Goal: Answer question/provide support

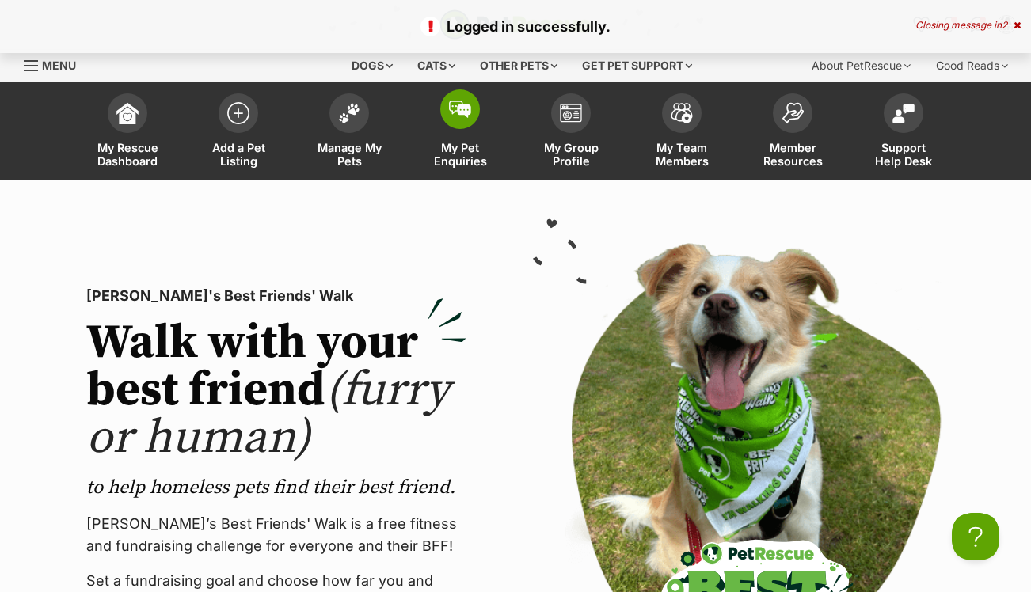
click at [471, 108] on span at bounding box center [460, 109] width 40 height 40
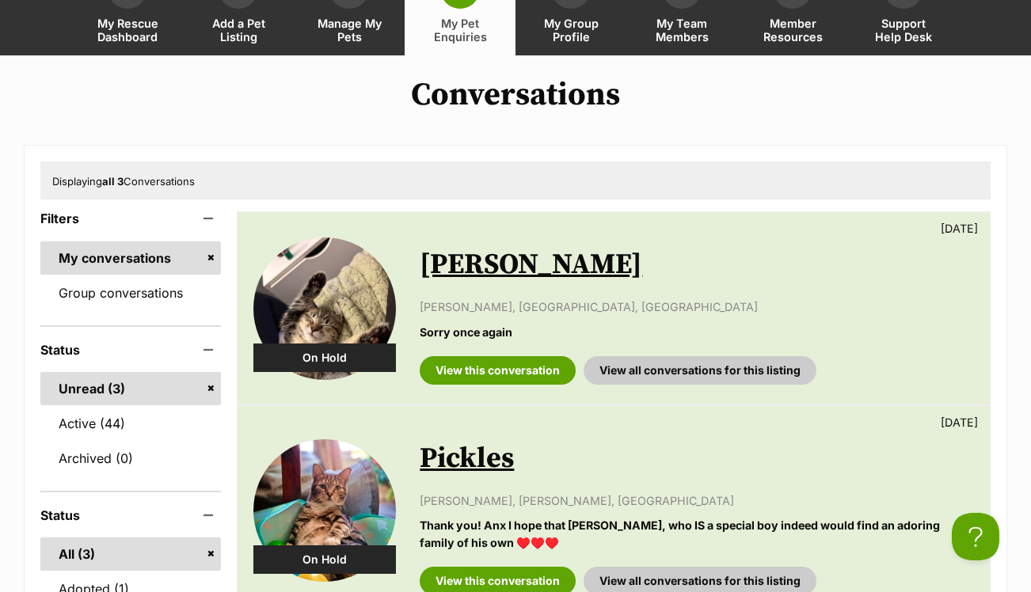
scroll to position [128, 0]
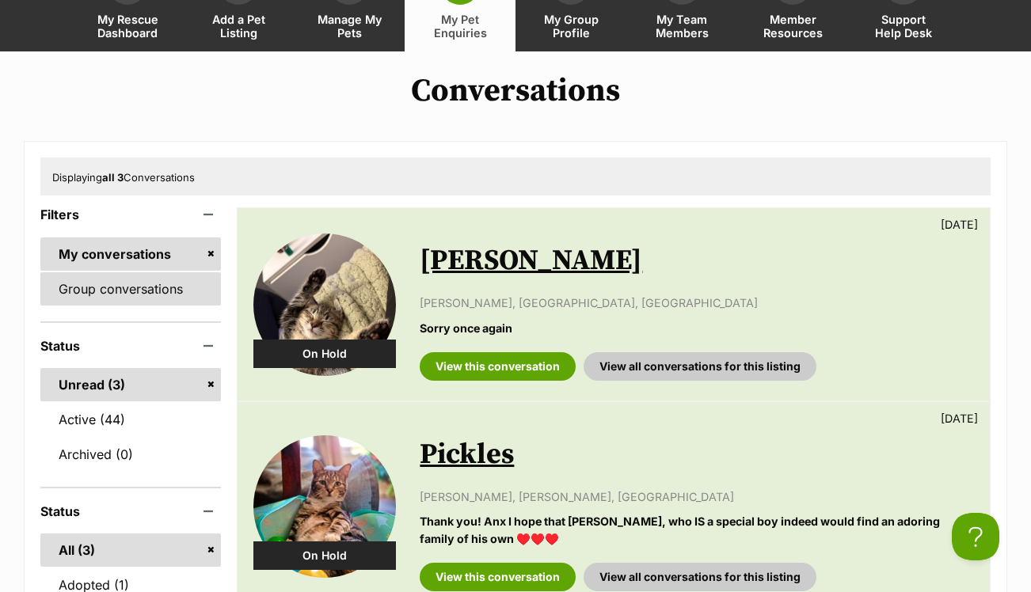
click at [117, 276] on link "Group conversations" at bounding box center [130, 288] width 181 height 33
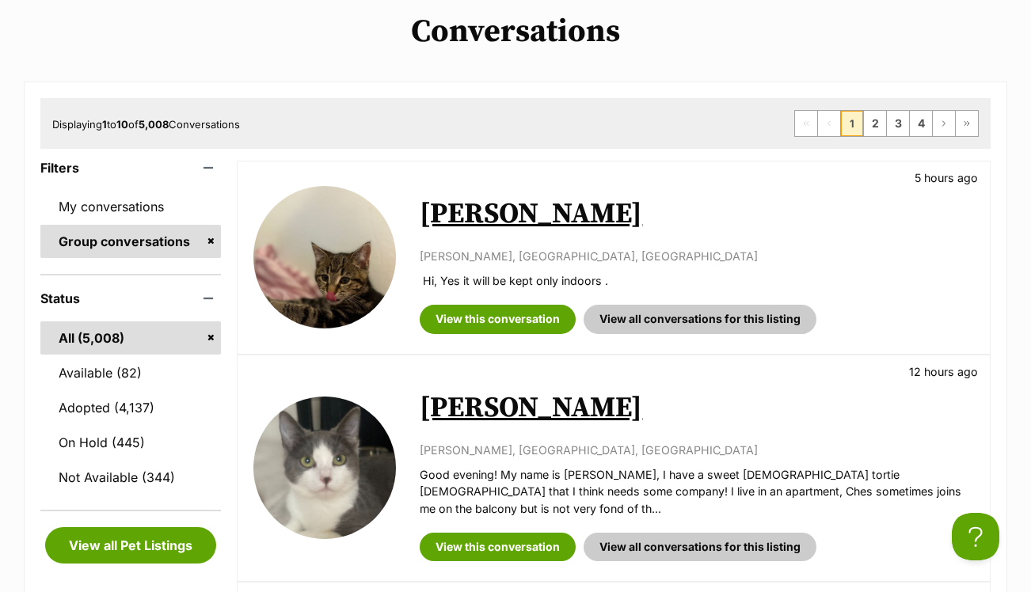
scroll to position [190, 0]
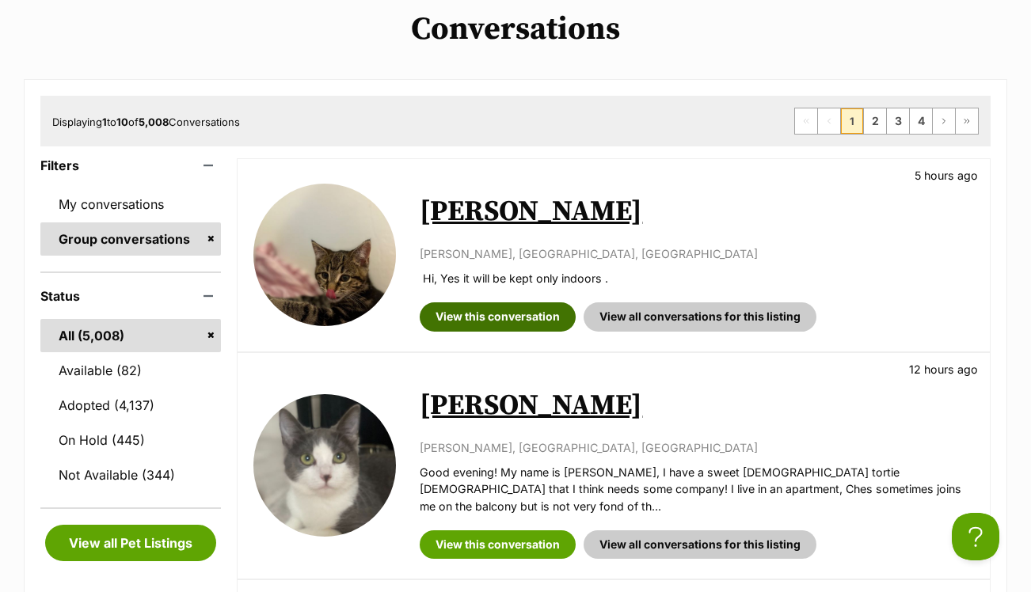
click at [525, 319] on link "View this conversation" at bounding box center [498, 317] width 156 height 29
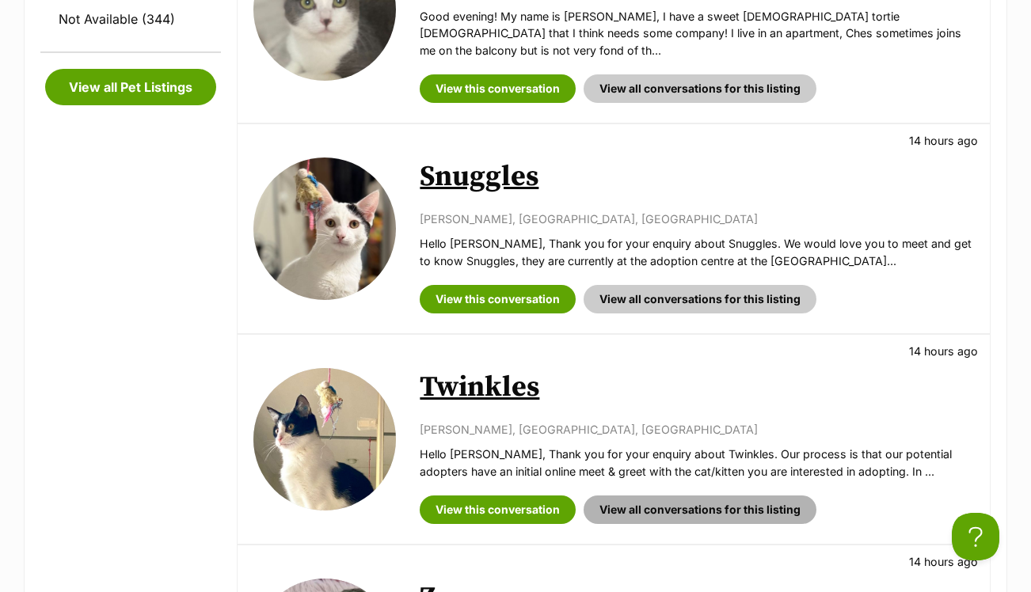
scroll to position [662, 0]
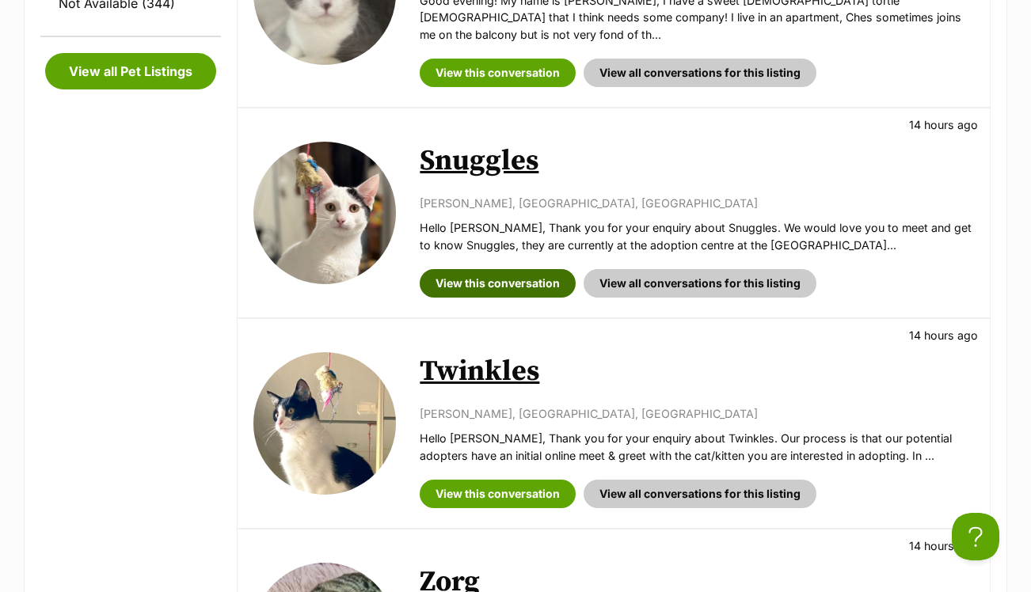
click at [509, 269] on link "View this conversation" at bounding box center [498, 283] width 156 height 29
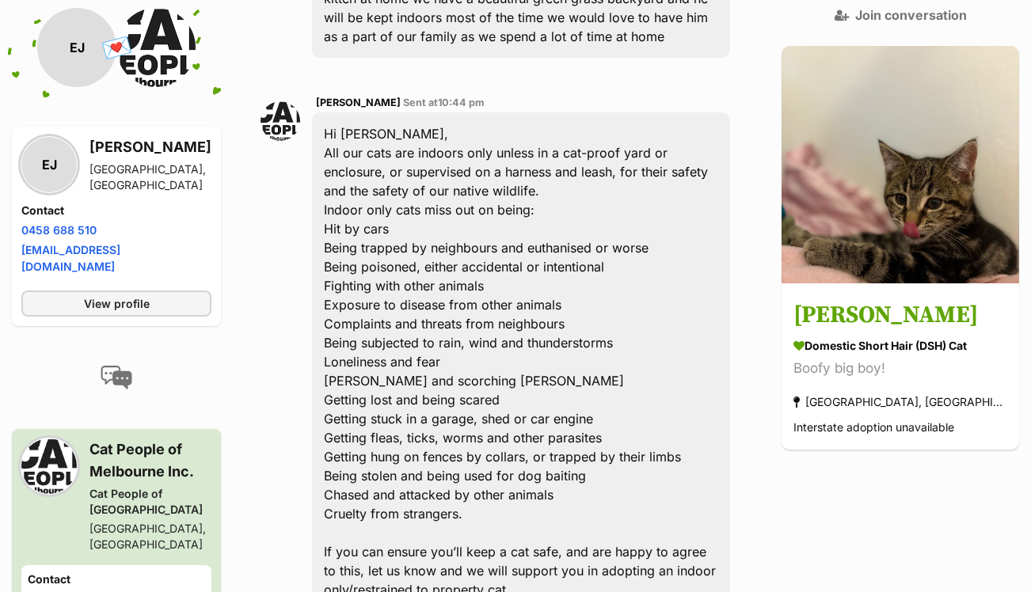
scroll to position [427, 0]
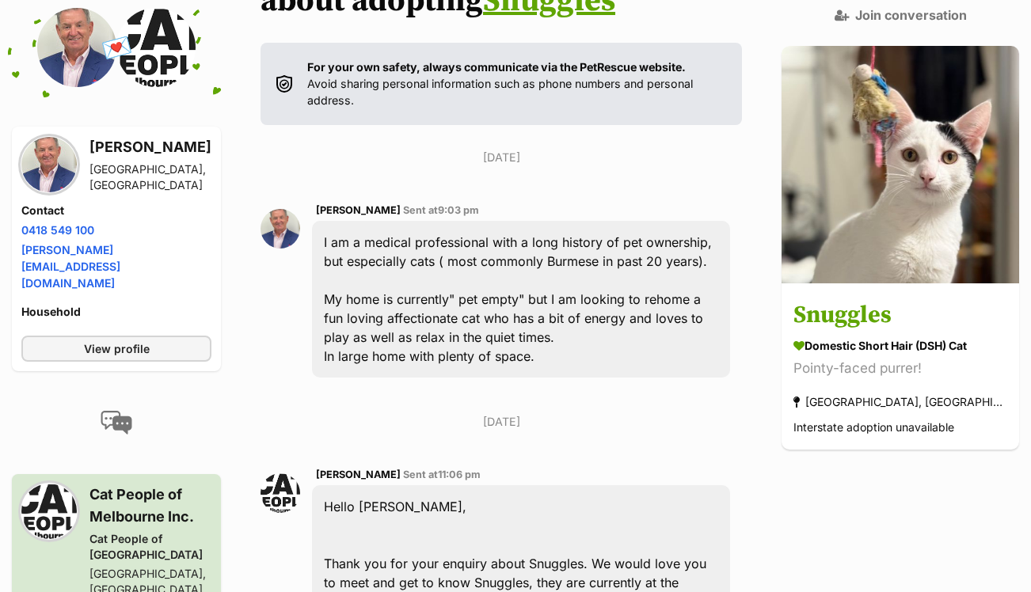
scroll to position [304, 0]
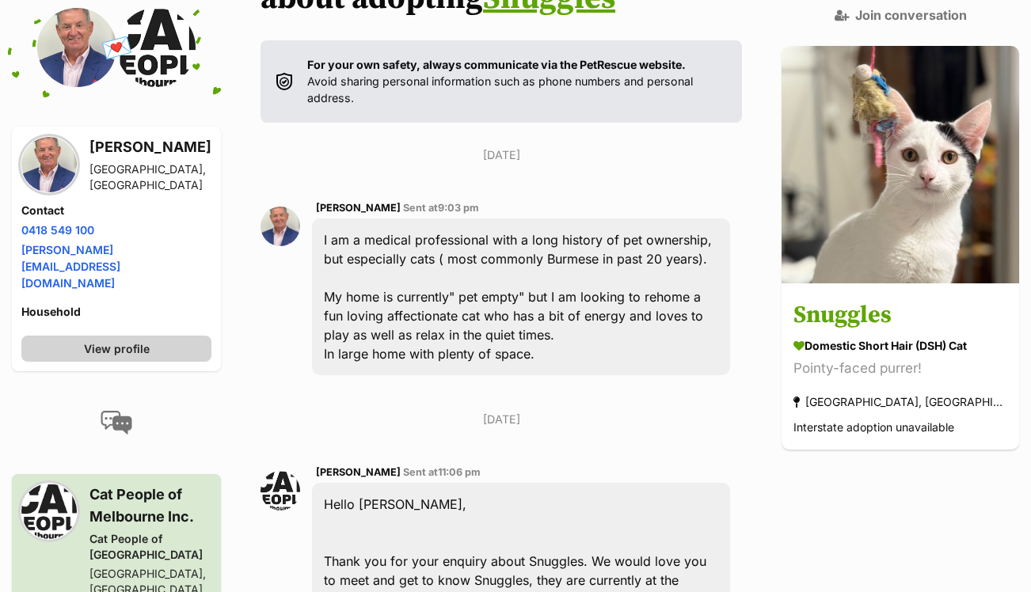
click at [105, 341] on span "View profile" at bounding box center [117, 349] width 66 height 17
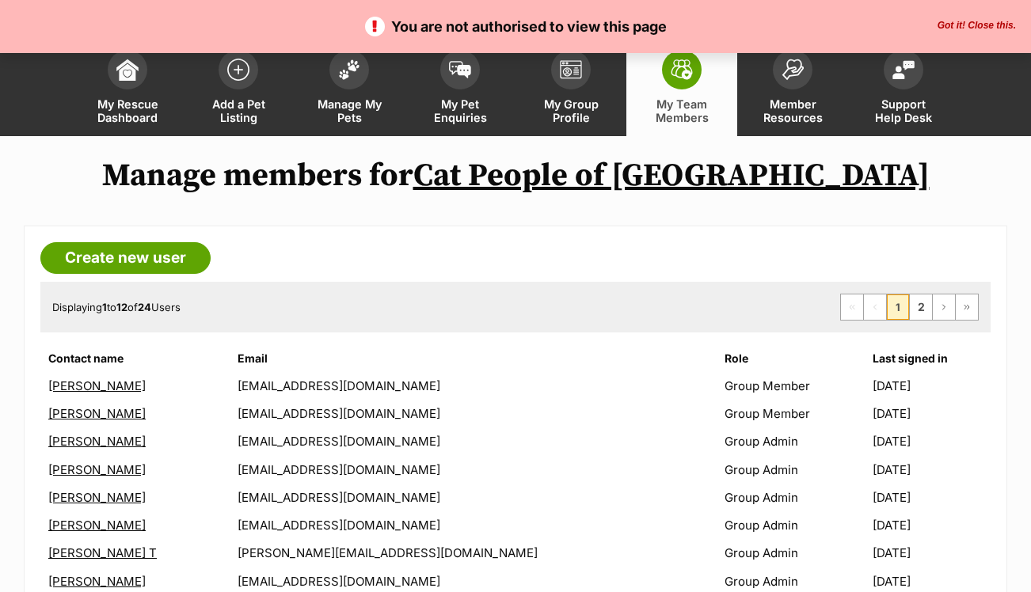
scroll to position [53, 0]
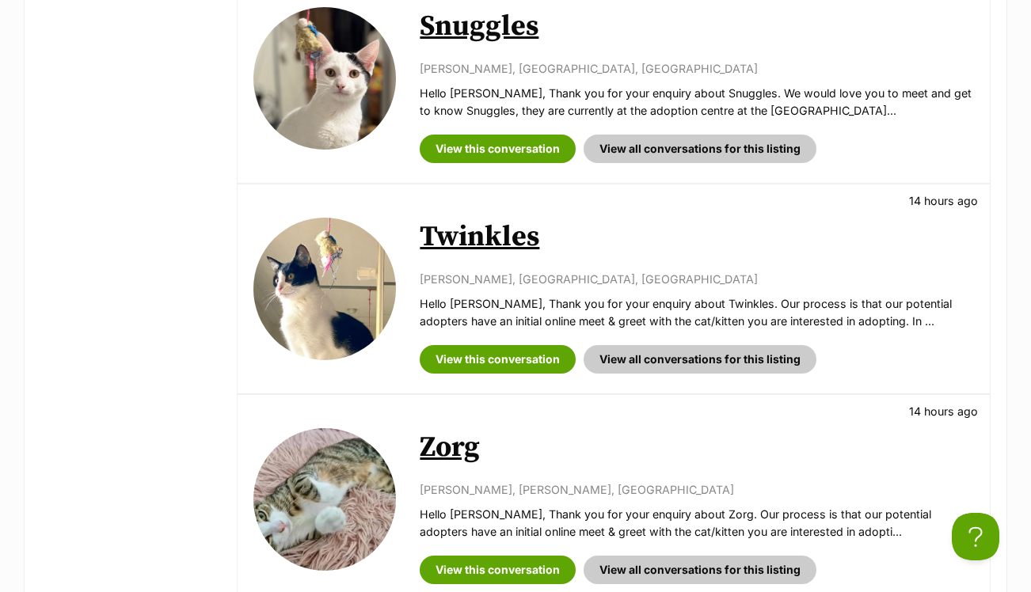
scroll to position [802, 0]
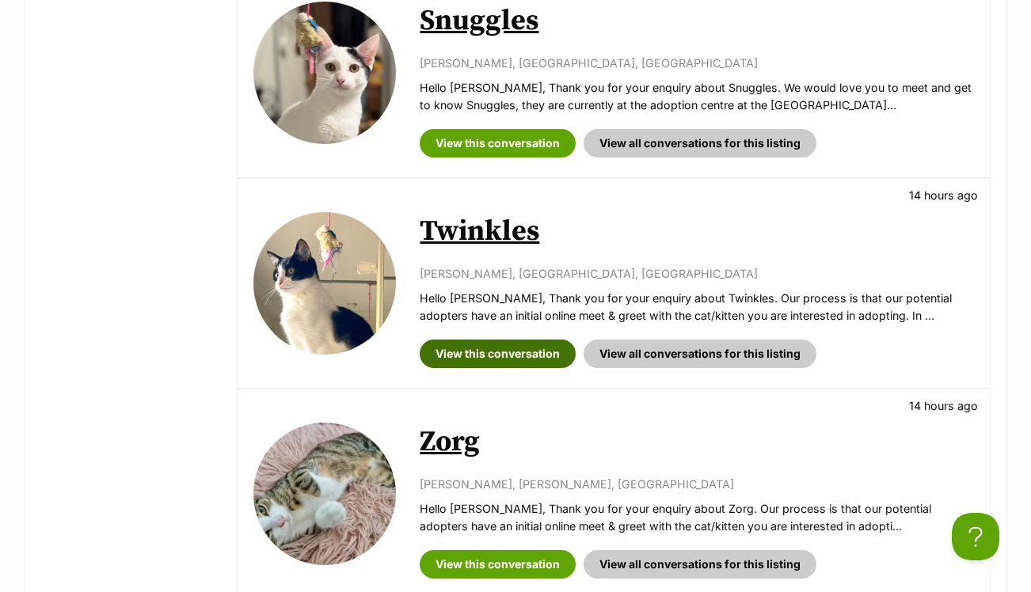
click at [530, 340] on link "View this conversation" at bounding box center [498, 354] width 156 height 29
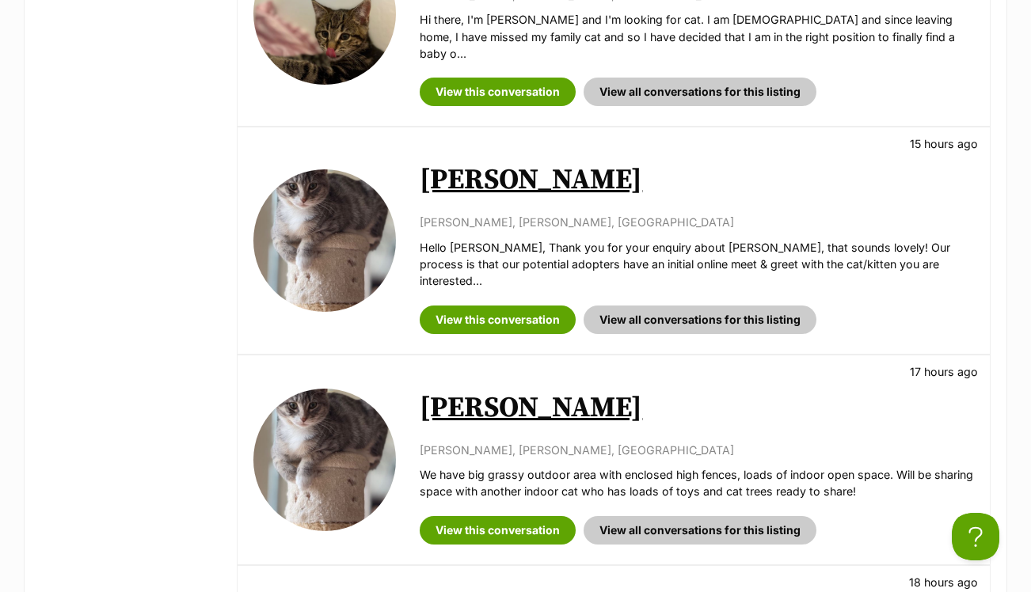
scroll to position [1505, 0]
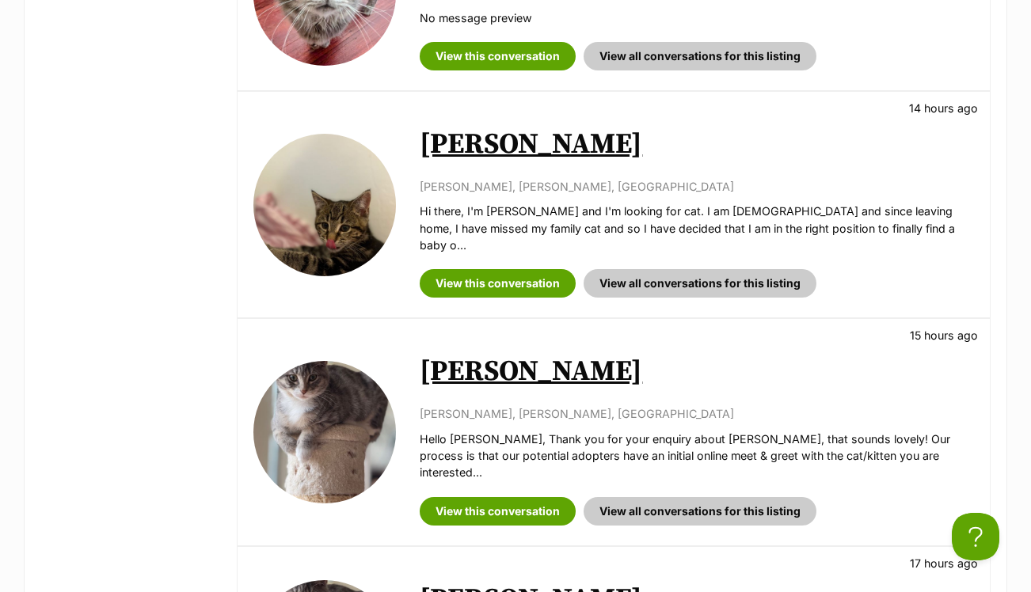
click at [498, 354] on link "Amy Six" at bounding box center [531, 372] width 223 height 36
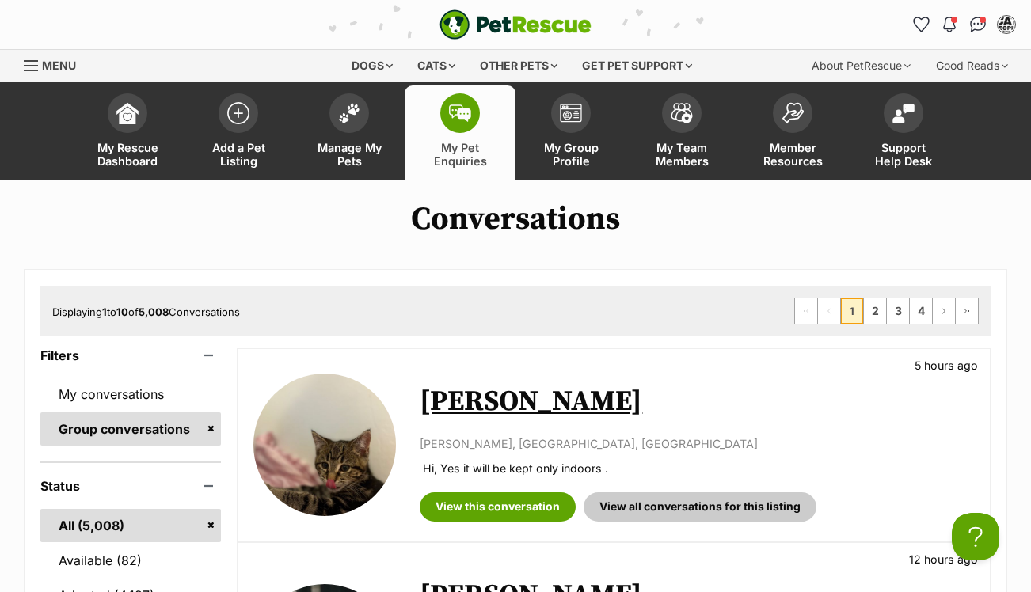
scroll to position [0, 0]
click at [345, 112] on img at bounding box center [349, 109] width 22 height 21
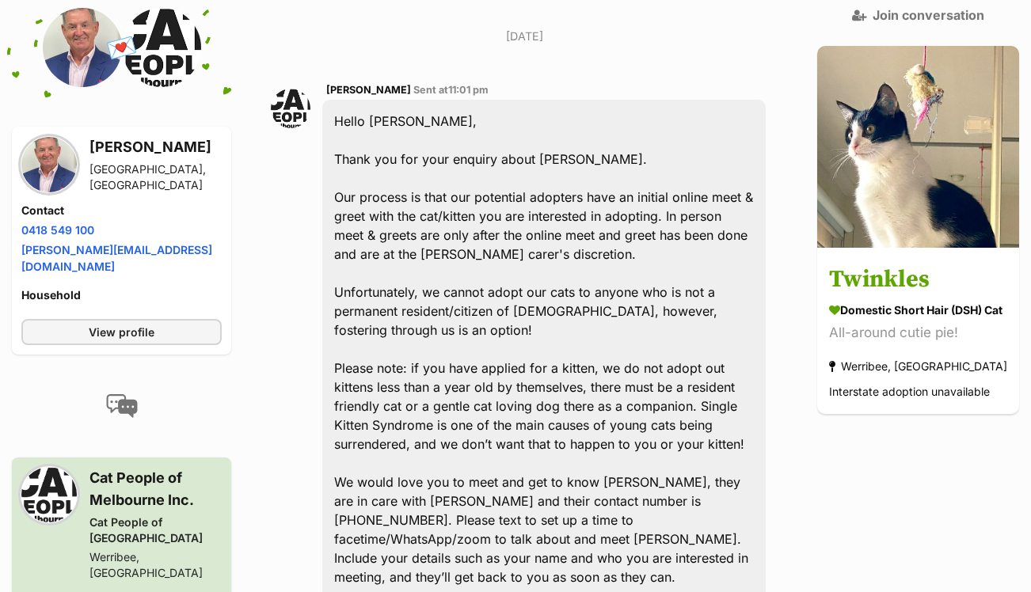
scroll to position [790, 0]
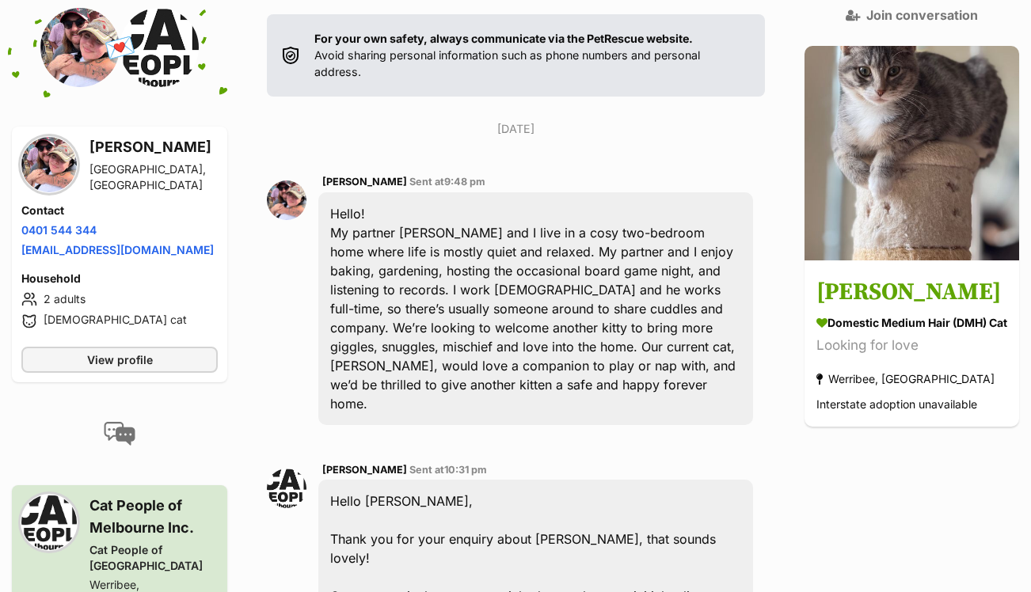
scroll to position [149, 0]
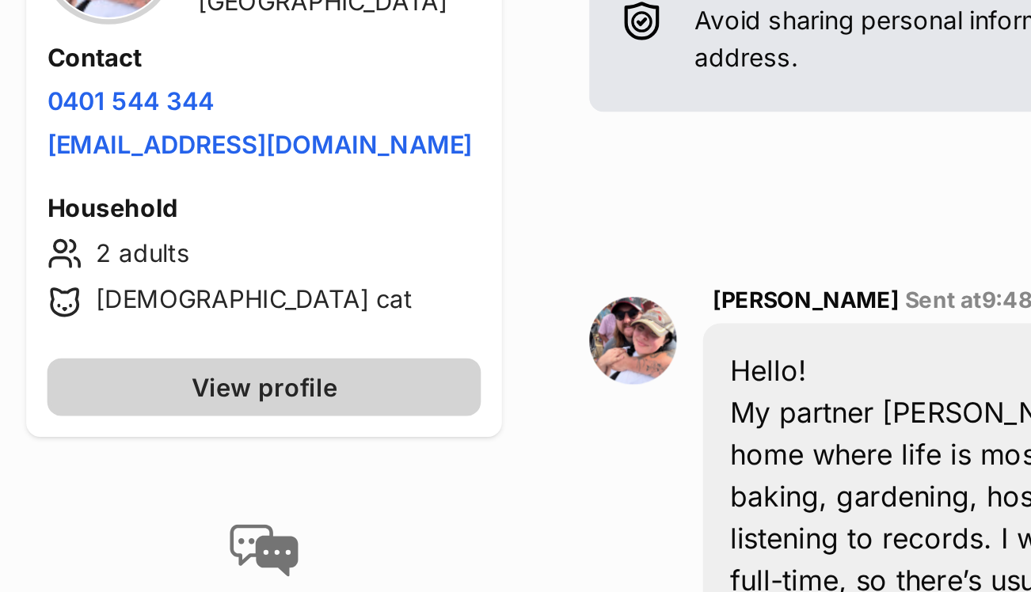
click at [110, 394] on span "View profile" at bounding box center [120, 402] width 66 height 17
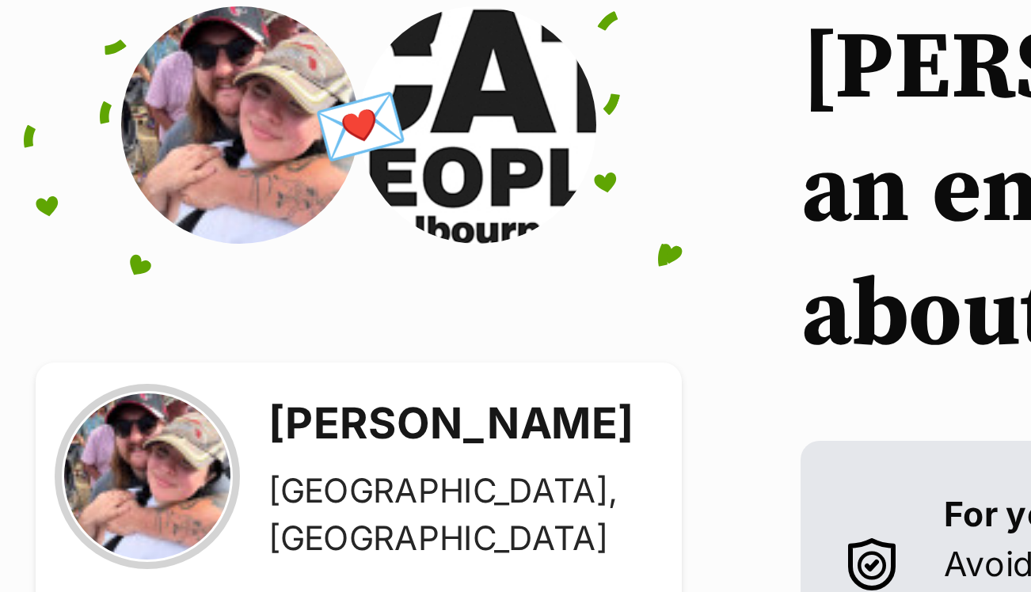
scroll to position [96, 0]
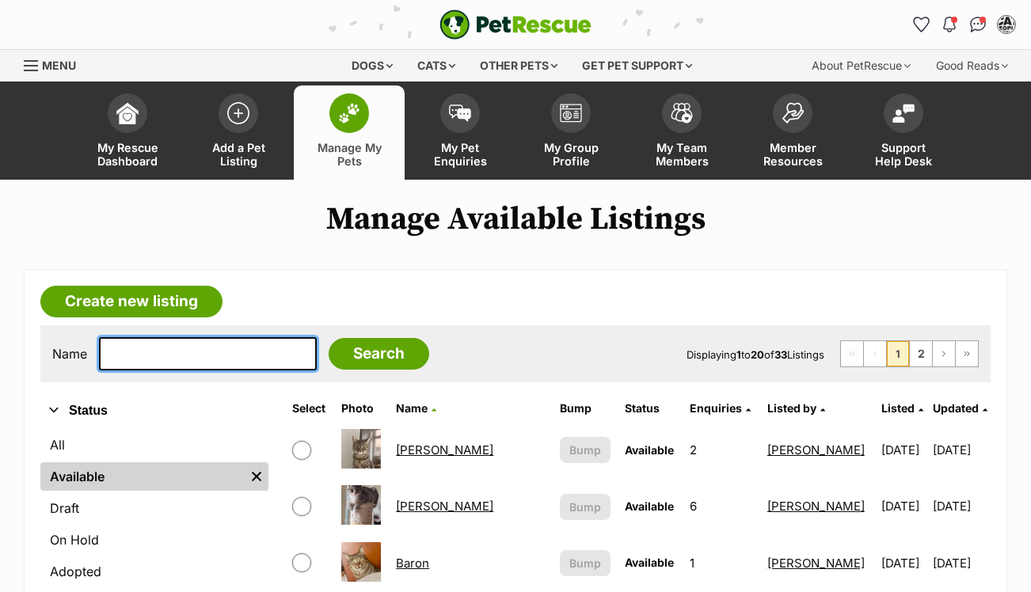
drag, startPoint x: 230, startPoint y: 352, endPoint x: 246, endPoint y: 351, distance: 15.1
click at [232, 351] on input "text" at bounding box center [208, 353] width 218 height 33
type input "HANA"
click at [367, 353] on input "Search" at bounding box center [379, 354] width 101 height 32
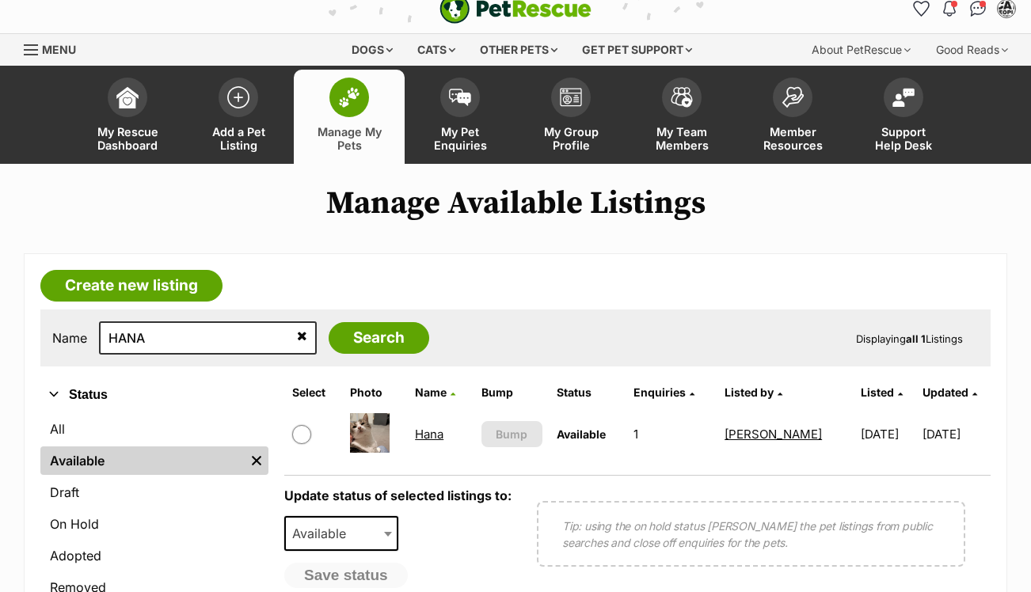
scroll to position [17, 0]
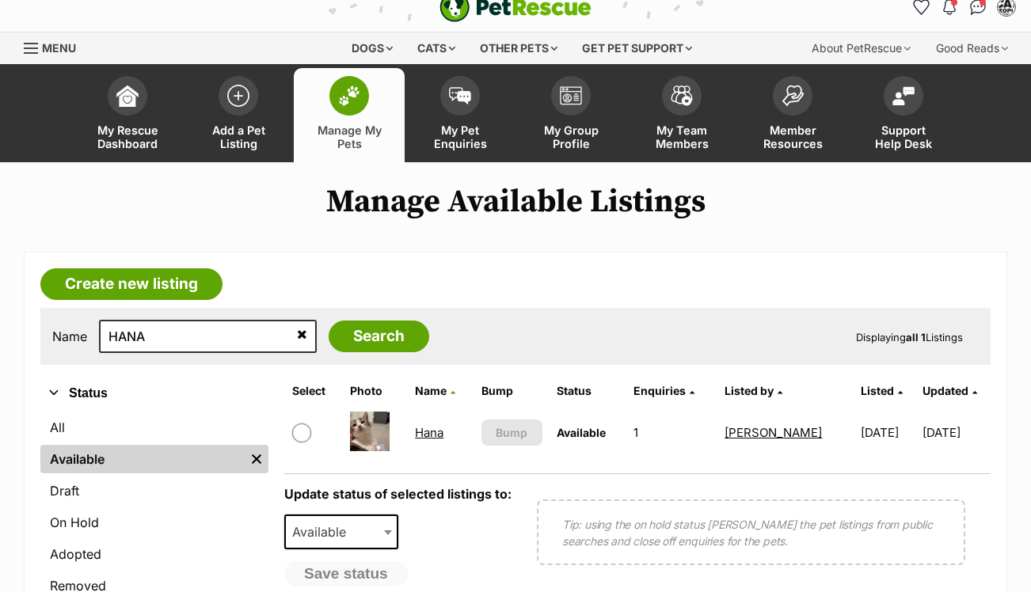
click at [437, 431] on link "Hana" at bounding box center [429, 432] width 29 height 15
drag, startPoint x: 185, startPoint y: 336, endPoint x: 26, endPoint y: 315, distance: 159.7
click at [26, 316] on article "Create new listing Name HANA Search Displaying all 1 Listings Refine your searc…" at bounding box center [516, 548] width 984 height 592
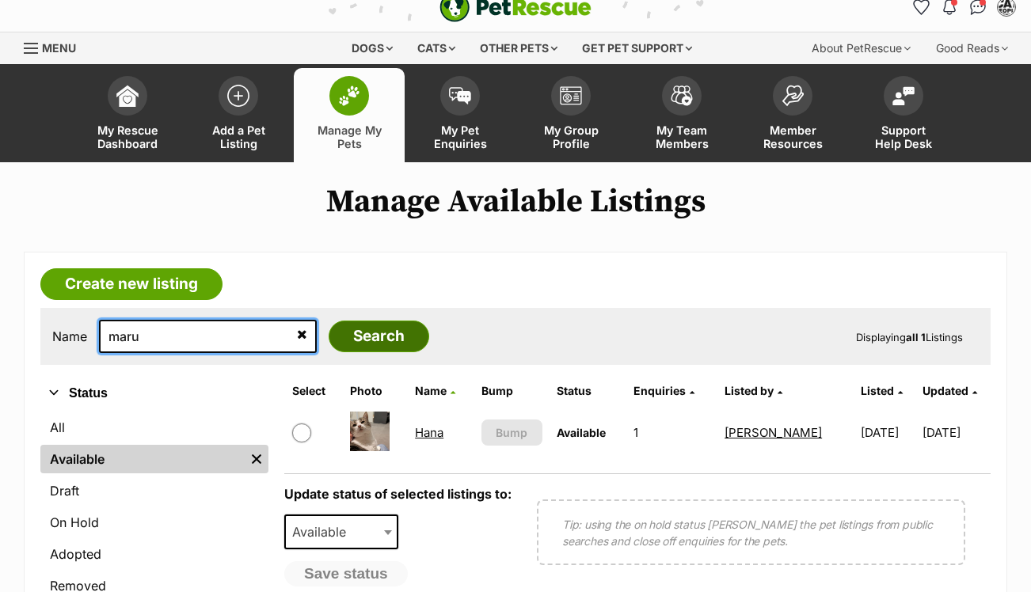
type input "maru"
click at [350, 331] on input "Search" at bounding box center [379, 337] width 101 height 32
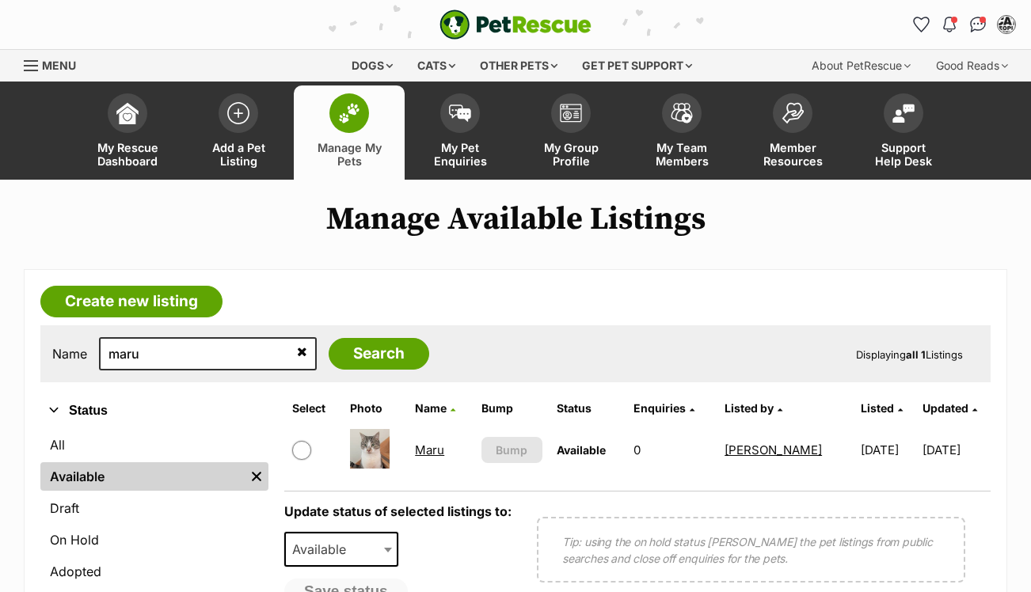
click at [435, 450] on link "Maru" at bounding box center [429, 450] width 29 height 15
